Goal: Information Seeking & Learning: Learn about a topic

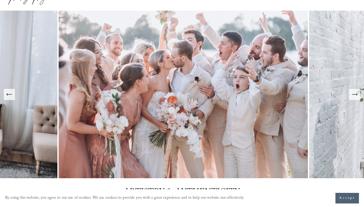
scroll to position [33, 0]
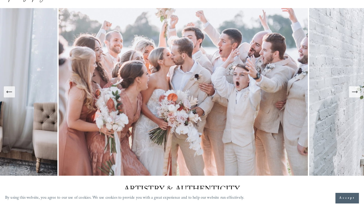
click at [355, 92] on icon "Next Slide" at bounding box center [354, 92] width 7 height 7
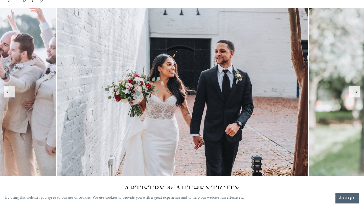
click at [355, 93] on icon "Next Slide" at bounding box center [354, 92] width 7 height 7
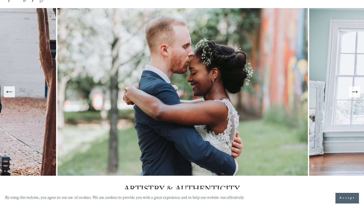
click at [355, 93] on icon "Next Slide" at bounding box center [354, 92] width 7 height 7
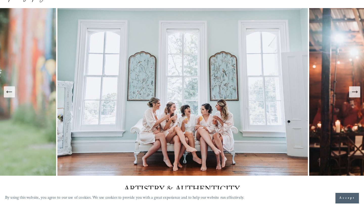
click at [355, 93] on icon "Next Slide" at bounding box center [354, 92] width 7 height 7
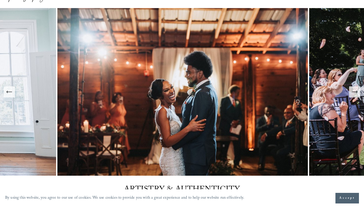
click at [355, 93] on icon "Next Slide" at bounding box center [354, 92] width 7 height 7
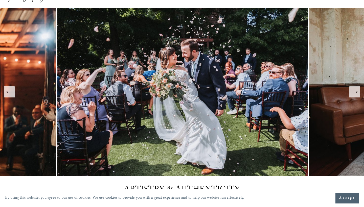
click at [356, 91] on icon "Next Slide" at bounding box center [354, 92] width 7 height 7
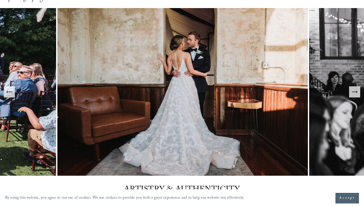
click at [356, 91] on icon "Next Slide" at bounding box center [354, 92] width 7 height 7
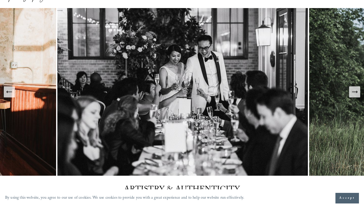
click at [356, 91] on icon "Next Slide" at bounding box center [354, 92] width 7 height 7
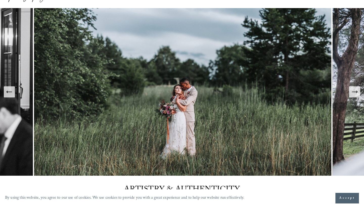
click at [356, 92] on icon "Next Slide" at bounding box center [354, 92] width 7 height 7
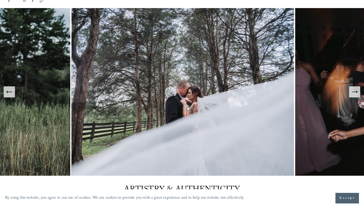
click at [357, 92] on icon "Next Slide" at bounding box center [354, 92] width 5 height 0
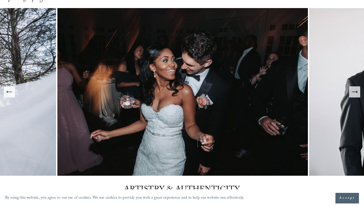
click at [357, 92] on icon "Next Slide" at bounding box center [354, 92] width 5 height 0
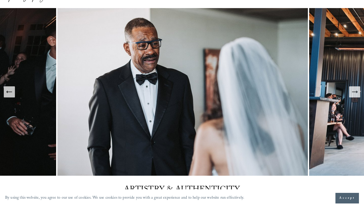
click at [357, 92] on icon "Next Slide" at bounding box center [354, 92] width 5 height 0
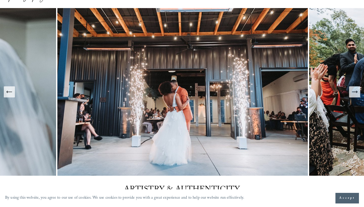
click at [357, 92] on icon "Next Slide" at bounding box center [354, 92] width 5 height 0
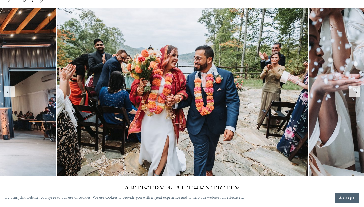
click at [357, 92] on icon "Next Slide" at bounding box center [354, 92] width 5 height 0
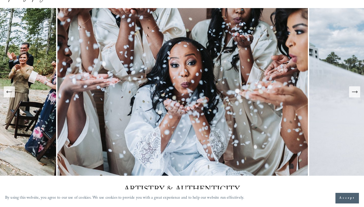
click at [357, 92] on icon "Next Slide" at bounding box center [354, 92] width 5 height 0
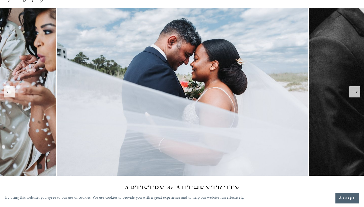
click at [357, 92] on icon "Next Slide" at bounding box center [354, 92] width 5 height 0
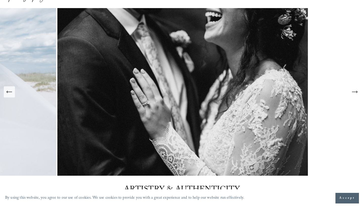
click at [357, 92] on icon "Next Slide" at bounding box center [354, 92] width 5 height 0
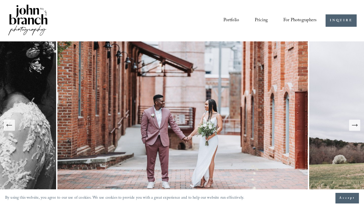
scroll to position [0, 0]
click at [263, 21] on link "Pricing" at bounding box center [261, 21] width 13 height 10
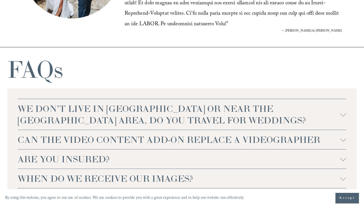
scroll to position [1115, 0]
click at [176, 104] on span "WE DON'T LIVE IN NC OR NEAR THE RALEIGH AREA, DO YOU TRAVEL FOR WEDDINGS?" at bounding box center [179, 114] width 323 height 23
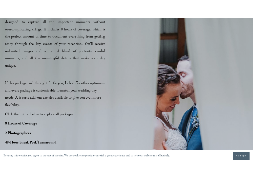
scroll to position [306, 0]
